Goal: Check status

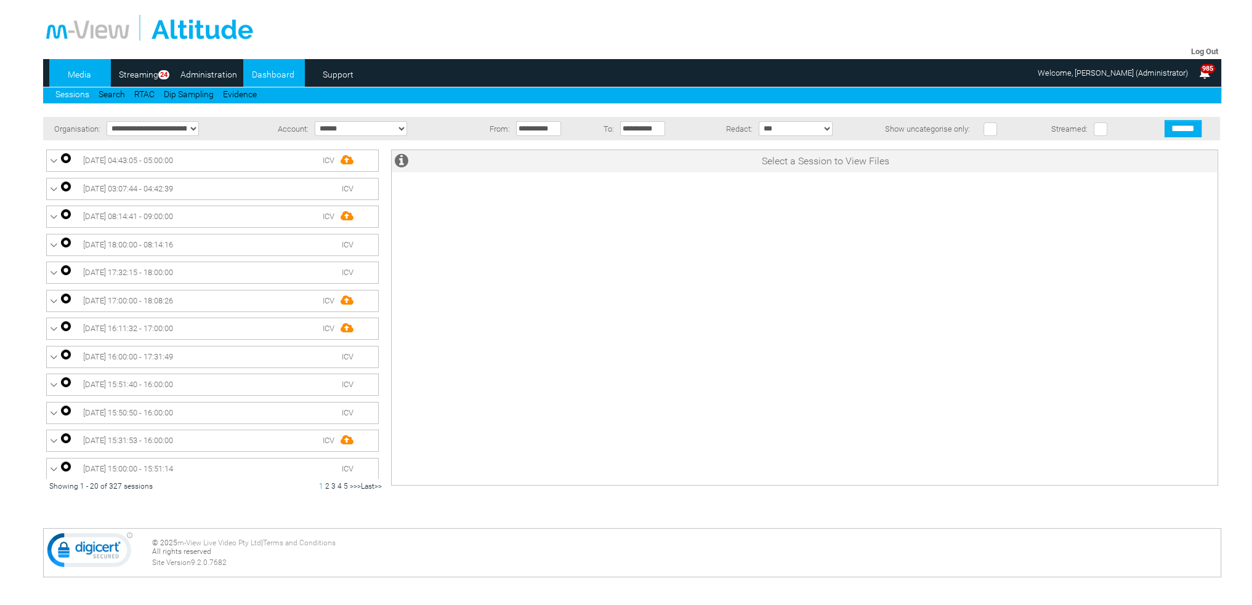
click at [283, 74] on link "Dashboard" at bounding box center [273, 74] width 60 height 18
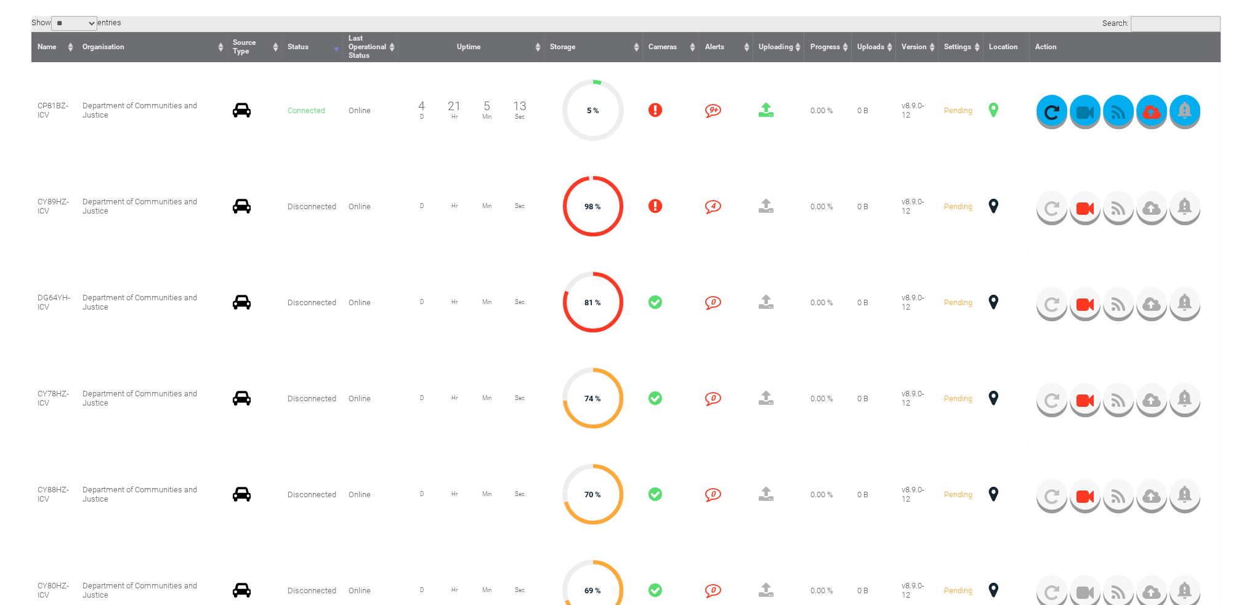
scroll to position [431, 0]
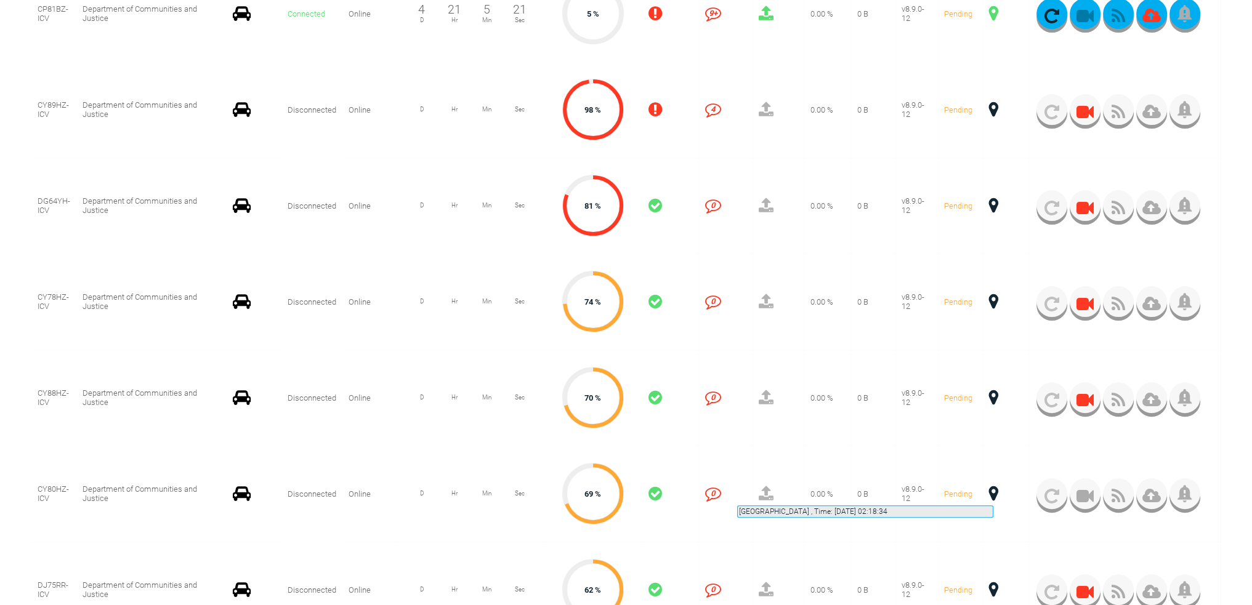
click at [993, 491] on span at bounding box center [993, 494] width 9 height 16
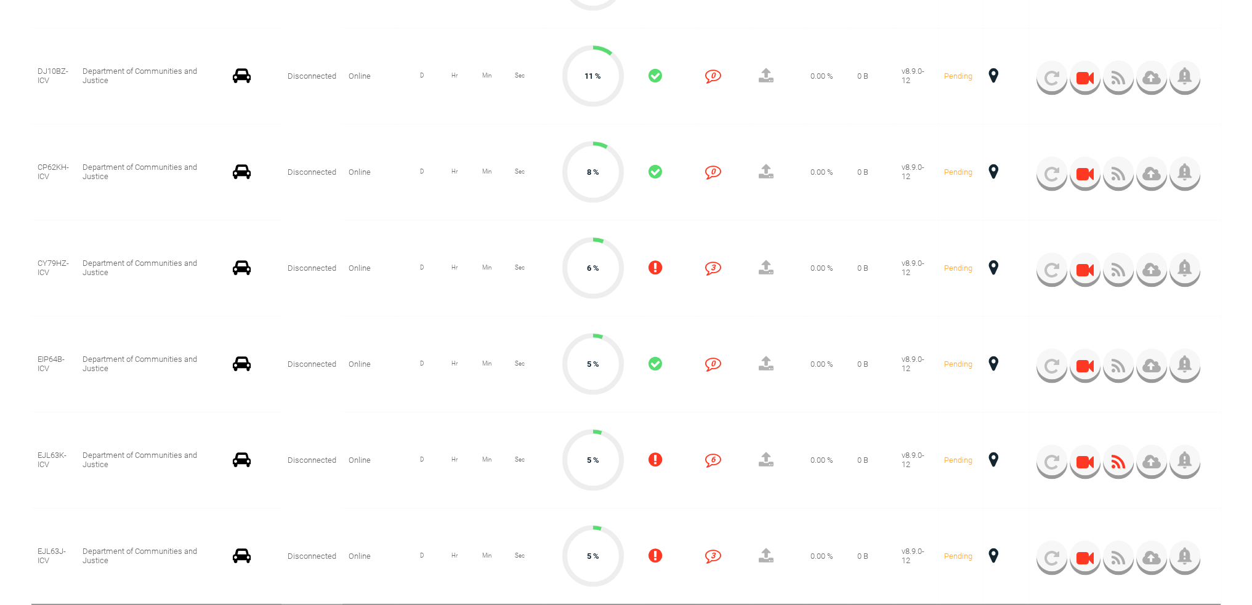
scroll to position [1785, 0]
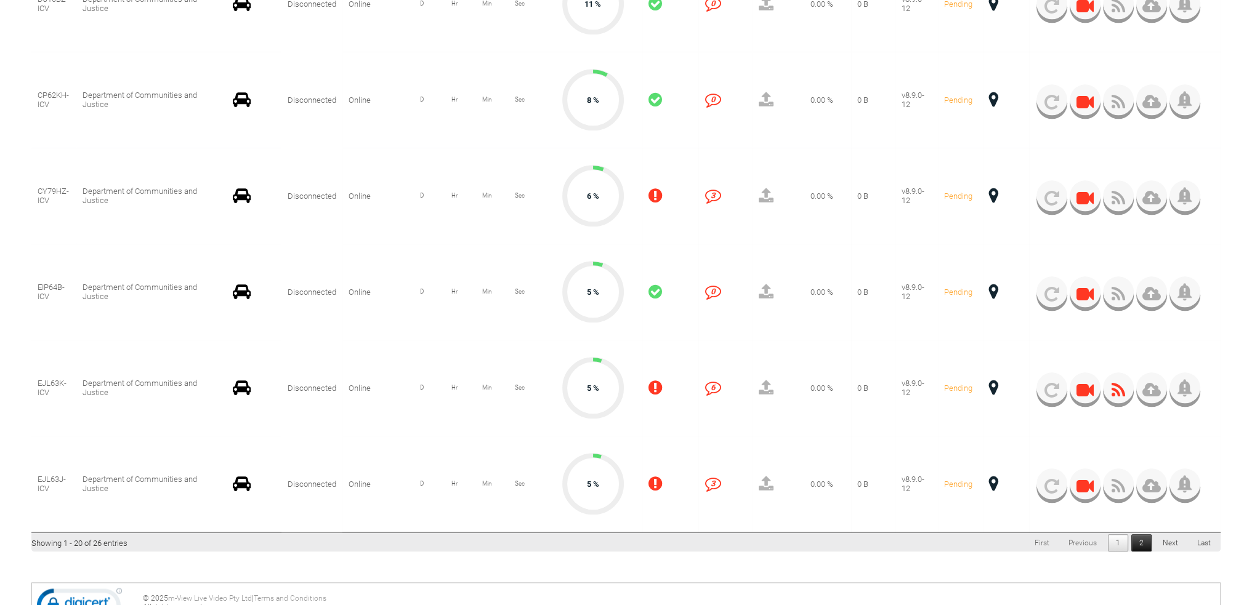
click at [1143, 545] on link "2" at bounding box center [1141, 542] width 20 height 17
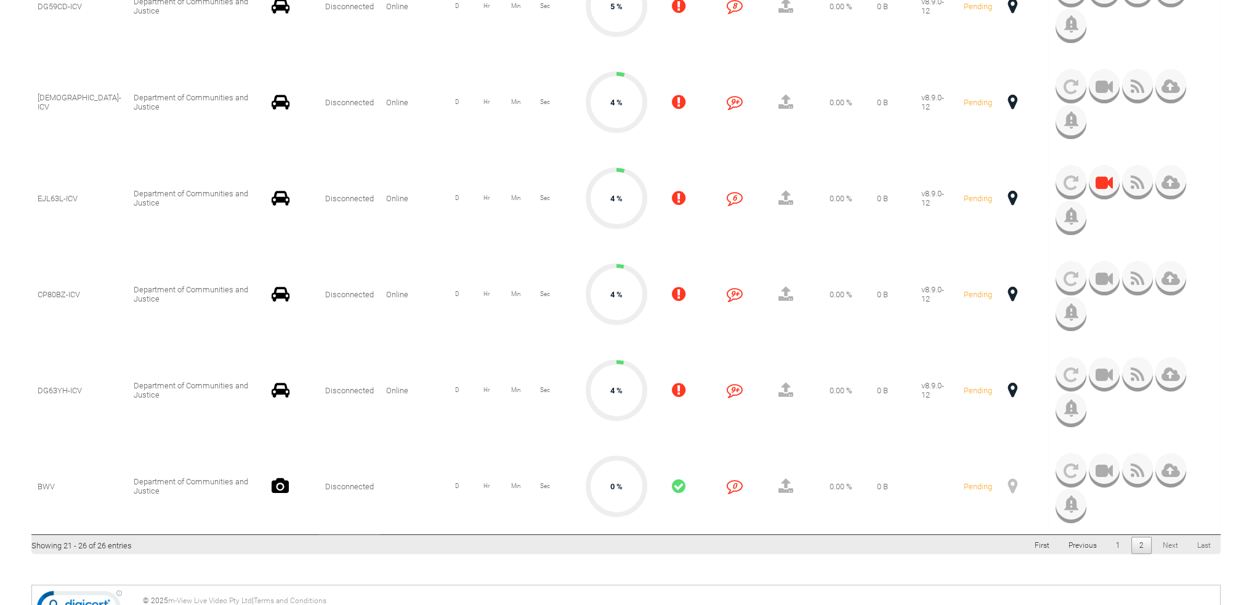
scroll to position [500, 0]
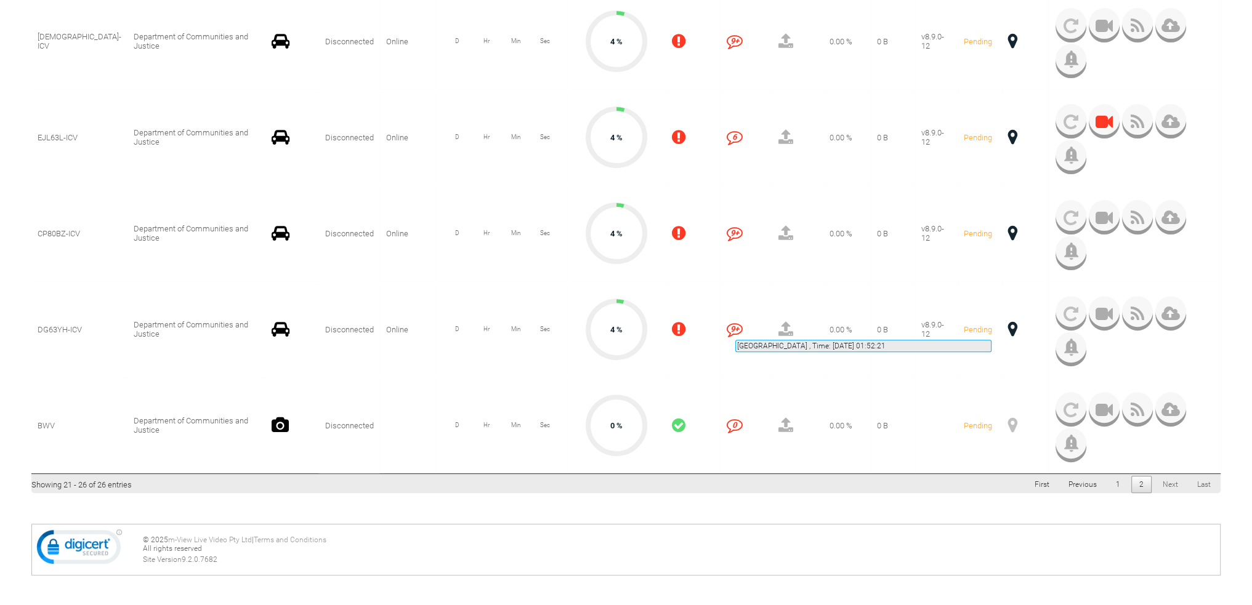
click at [1008, 324] on span at bounding box center [1012, 329] width 9 height 16
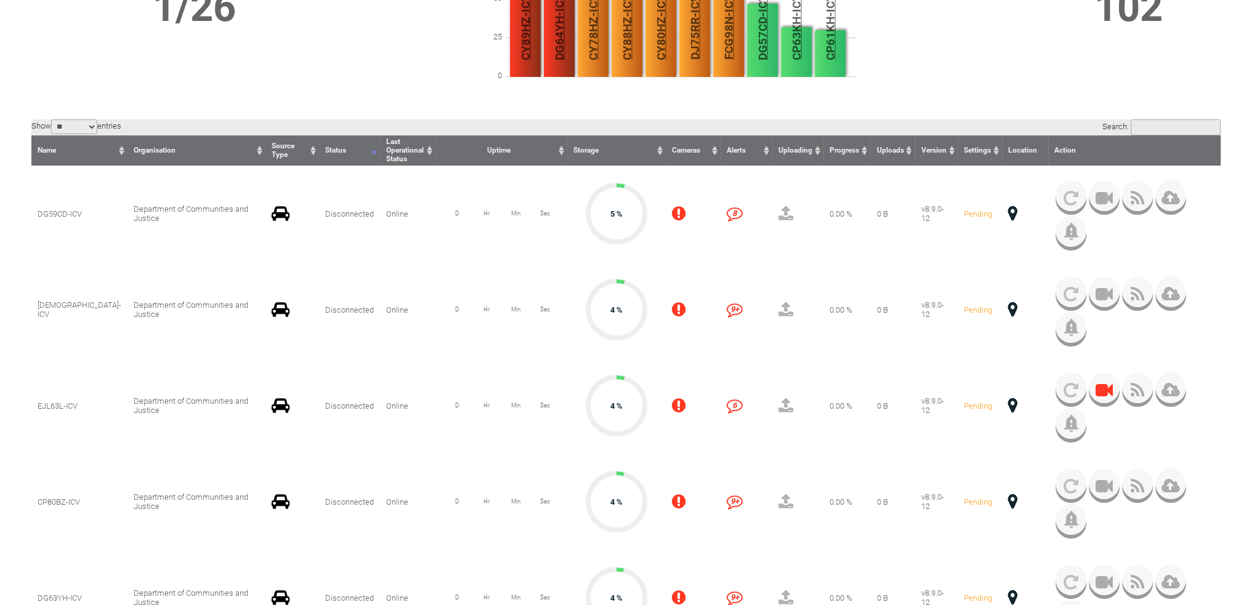
scroll to position [192, 0]
